Goal: Information Seeking & Learning: Learn about a topic

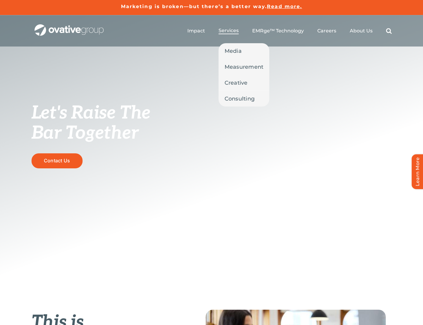
click at [232, 28] on span "Services" at bounding box center [229, 31] width 20 height 6
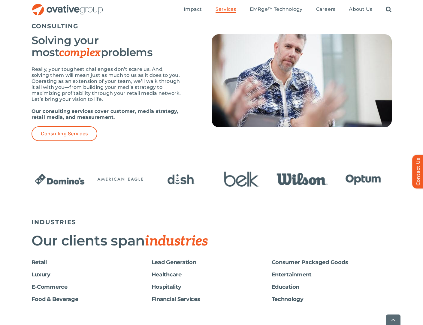
scroll to position [845, 0]
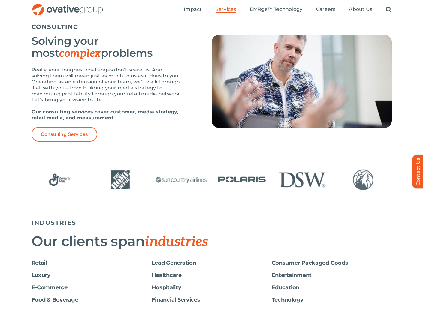
click at [66, 142] on div "CONSULTING Solving your most complex problems Really, your toughest challenges …" at bounding box center [211, 88] width 423 height 155
click at [69, 132] on span "Consulting Services" at bounding box center [64, 135] width 47 height 6
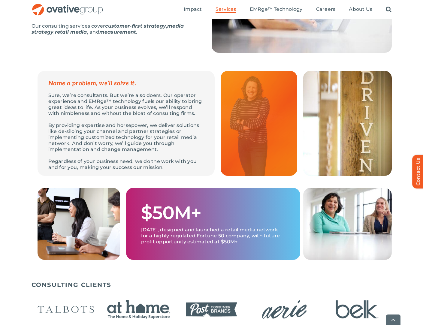
scroll to position [180, 0]
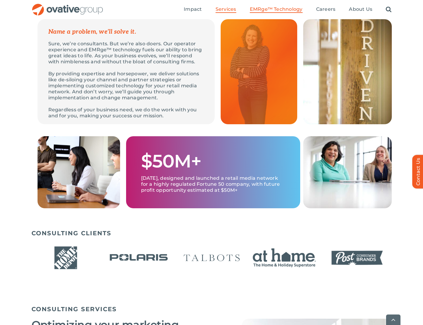
click at [300, 10] on span "EMRge™ Technology" at bounding box center [276, 9] width 53 height 6
